Goal: Transaction & Acquisition: Purchase product/service

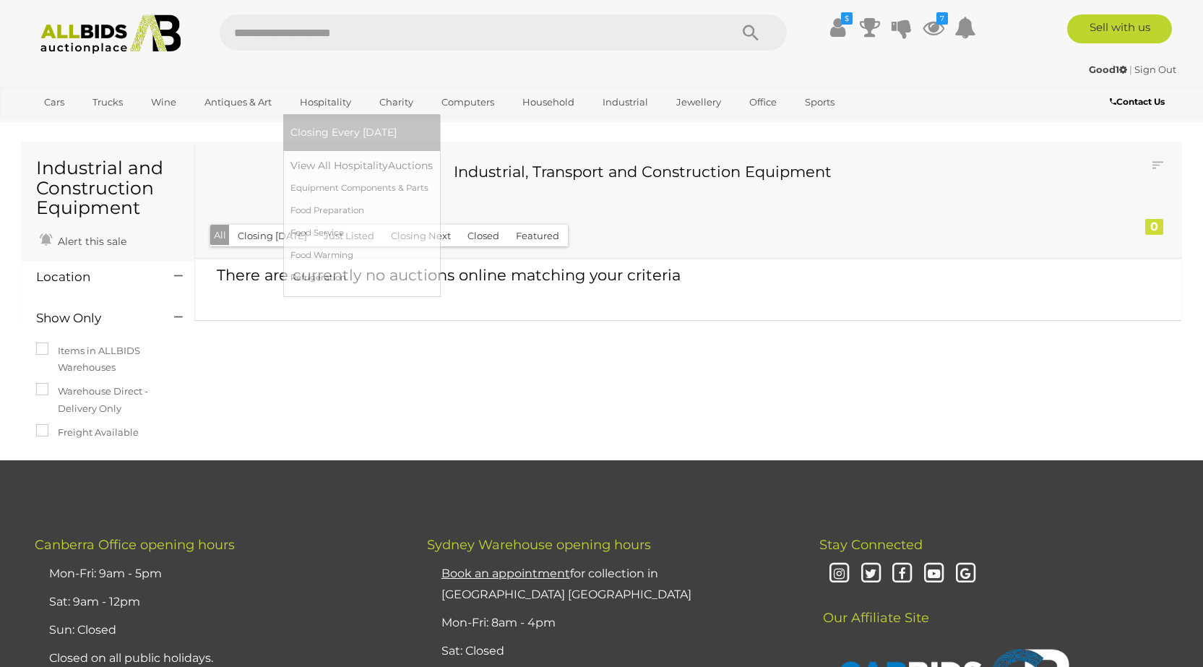
click at [317, 100] on link "Hospitality" at bounding box center [326, 102] width 70 height 24
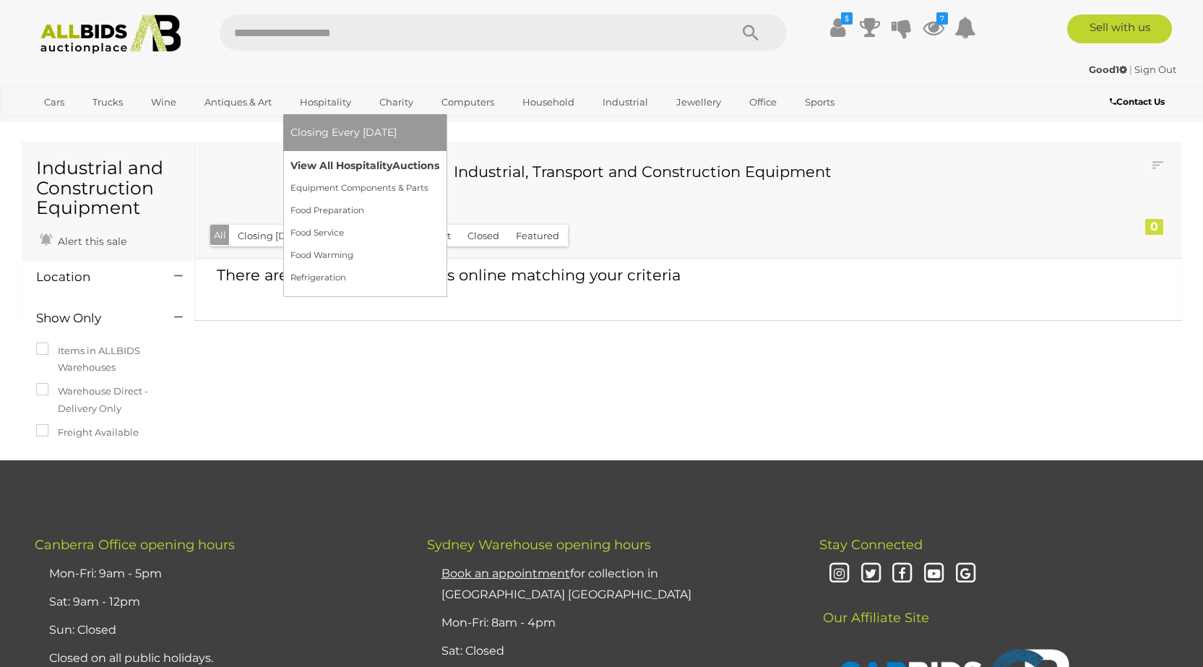
click at [325, 168] on link "View All Hospitality Auctions" at bounding box center [365, 166] width 149 height 22
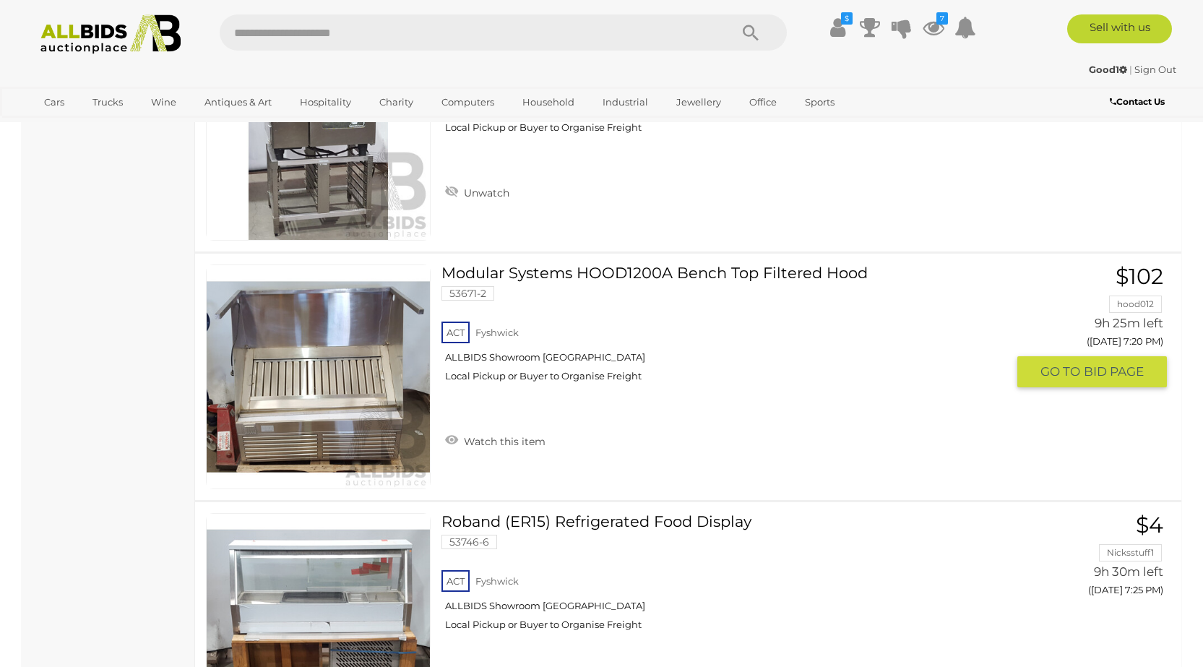
scroll to position [1110, 0]
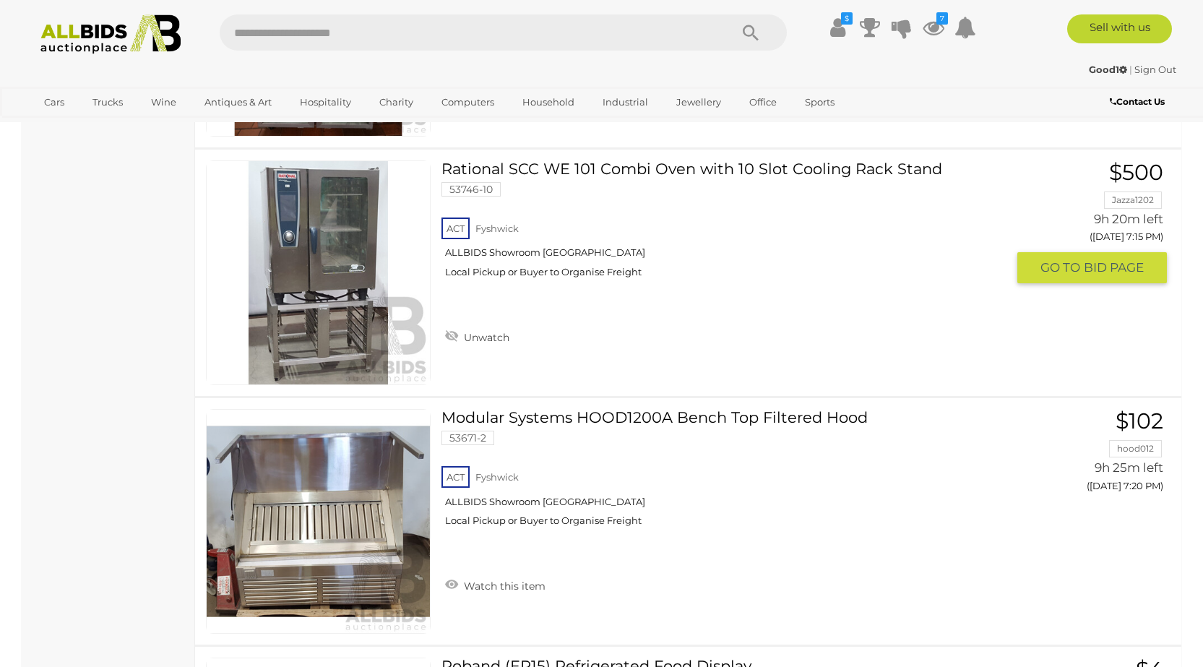
click at [341, 273] on link at bounding box center [318, 272] width 225 height 225
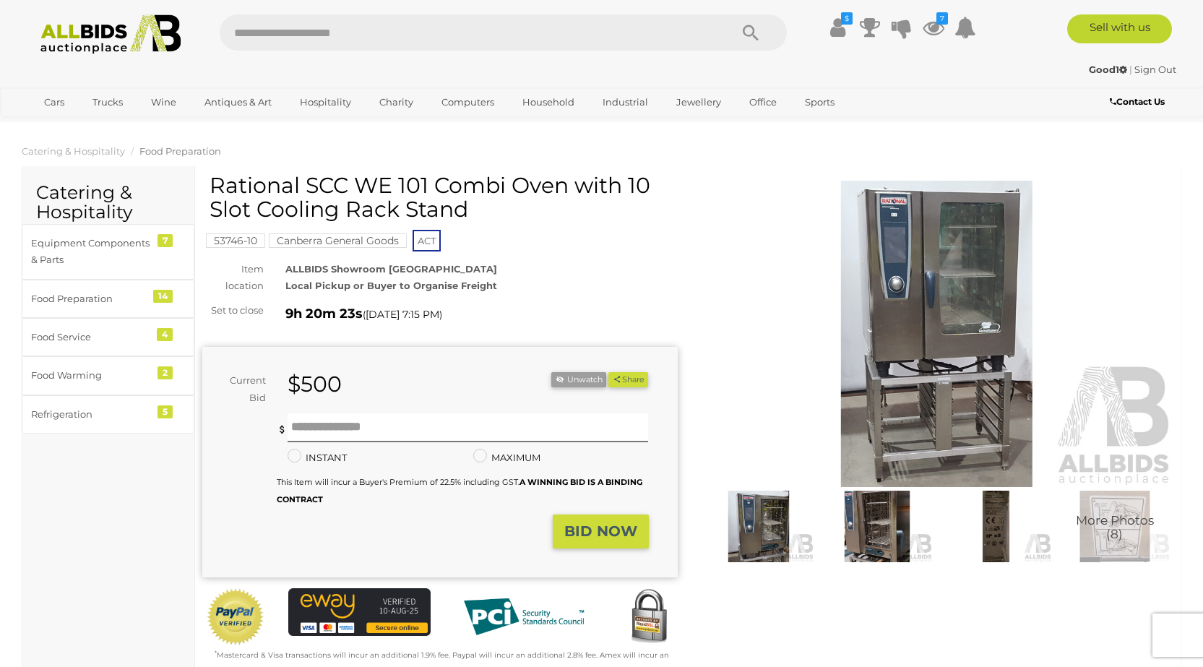
scroll to position [217, 0]
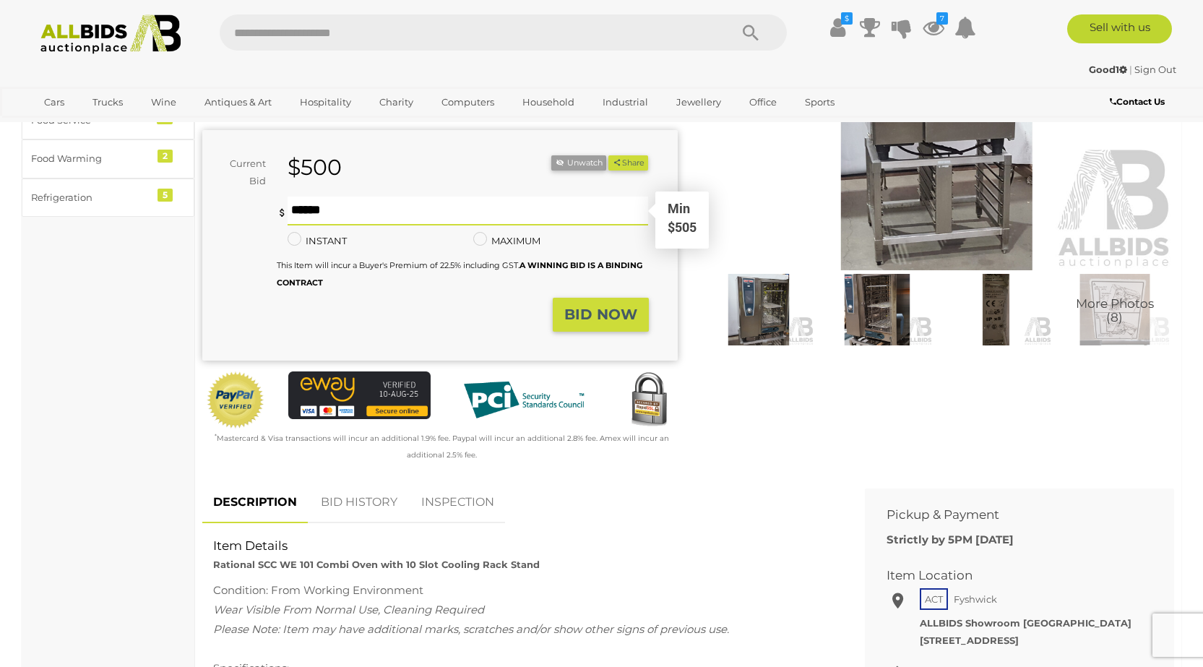
click at [438, 213] on input "text" at bounding box center [468, 211] width 361 height 29
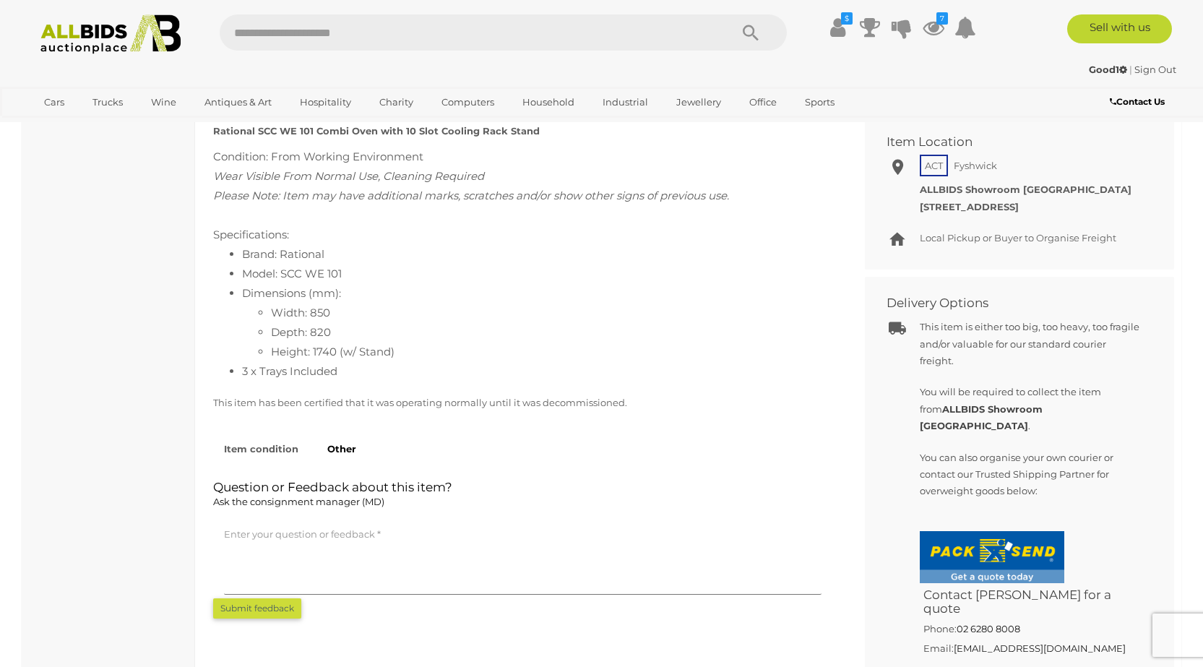
scroll to position [723, 0]
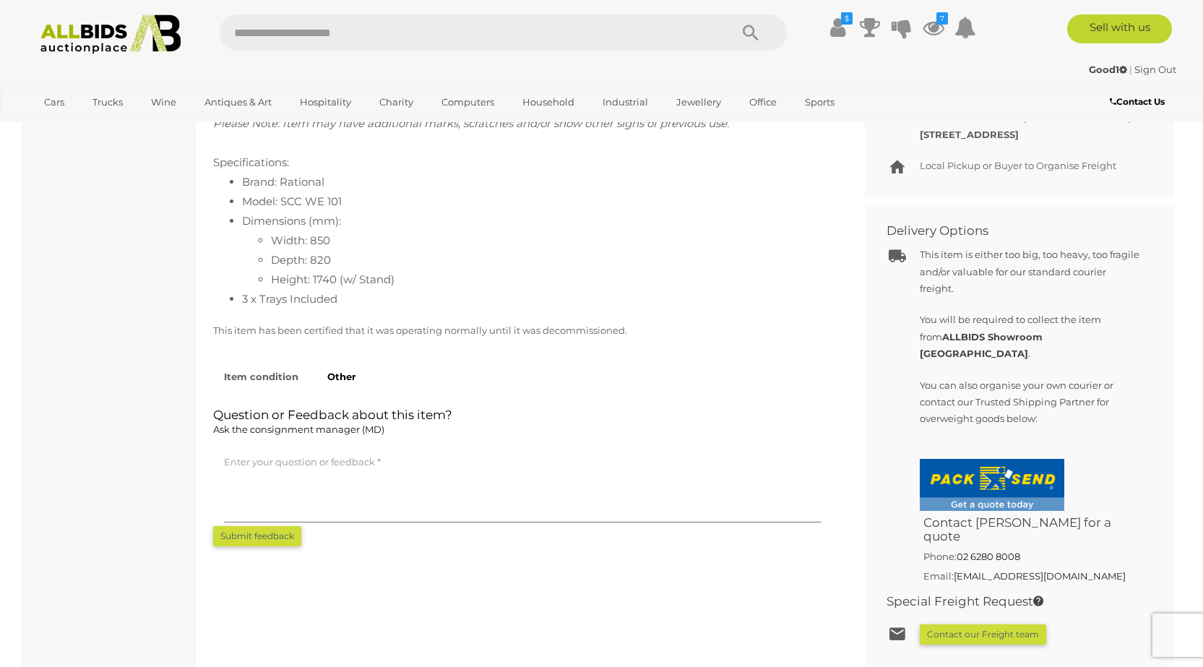
type input "****"
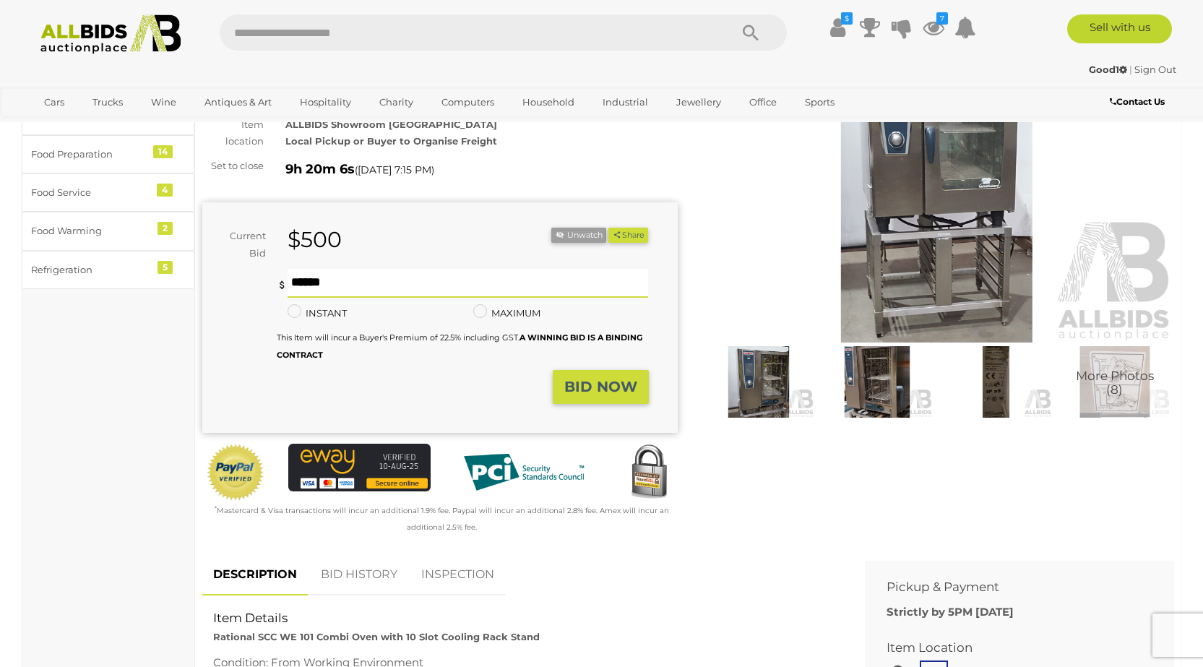
scroll to position [0, 0]
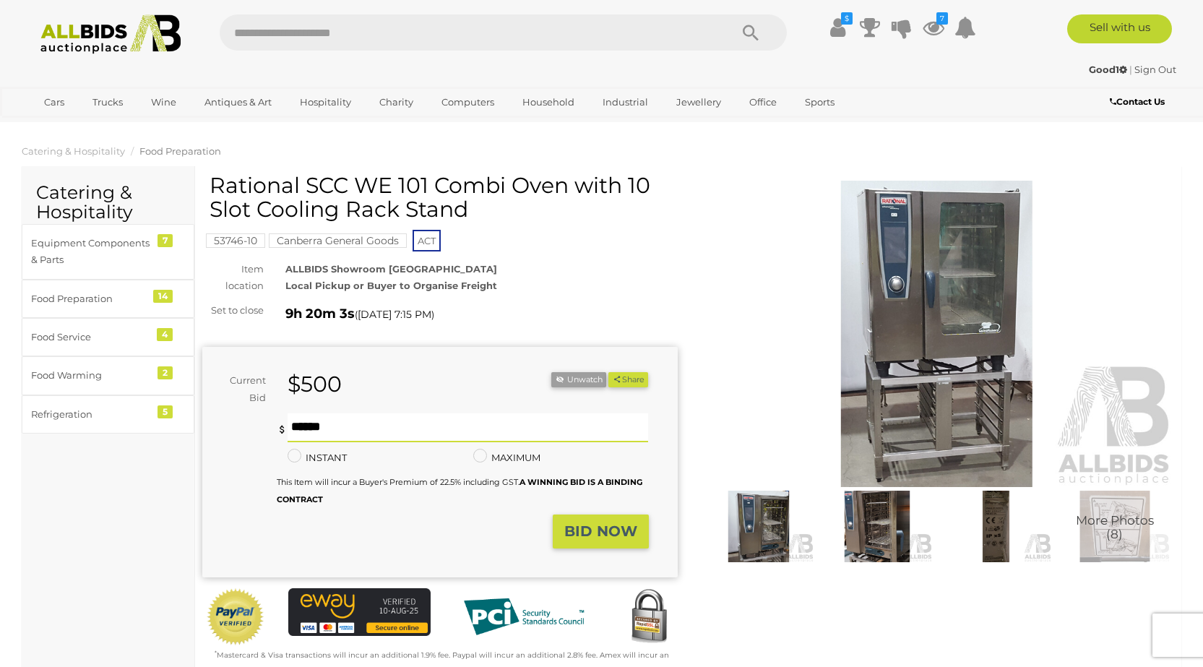
click at [593, 533] on strong "BID NOW" at bounding box center [601, 531] width 73 height 17
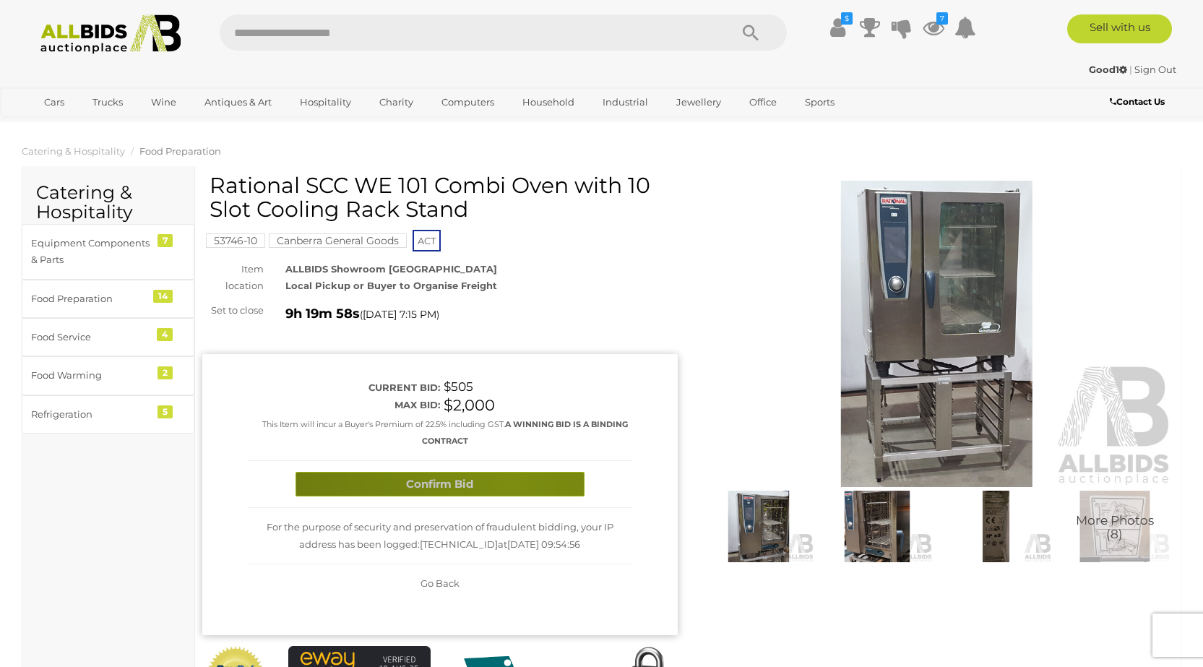
click at [512, 485] on button "Confirm Bid" at bounding box center [440, 484] width 289 height 25
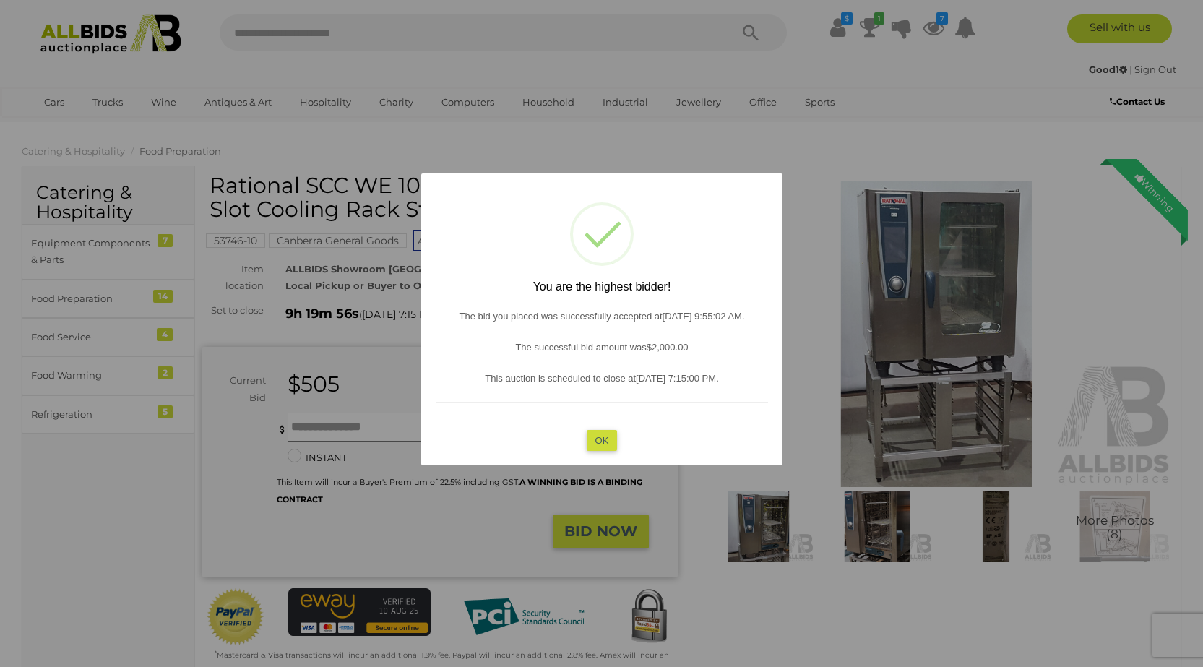
click at [608, 440] on button "OK" at bounding box center [601, 439] width 31 height 21
